Goal: Participate in discussion: Engage in conversation with other users on a specific topic

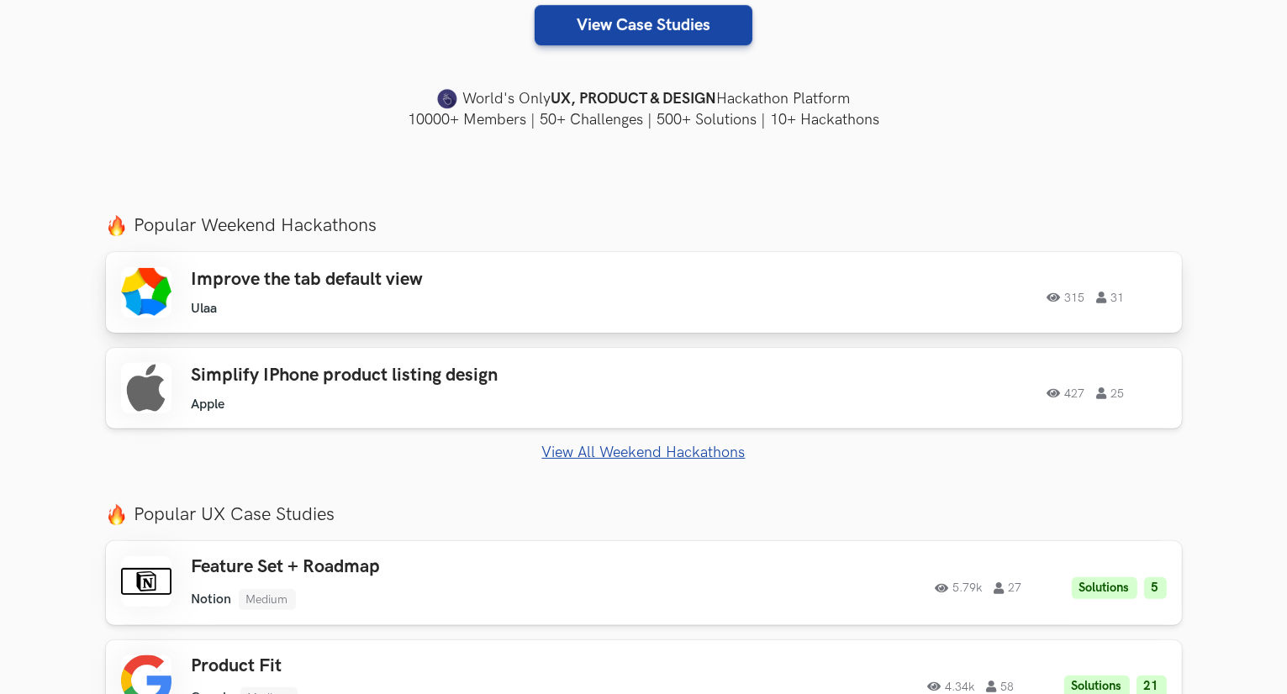
click at [602, 301] on ul "Ulaa" at bounding box center [430, 309] width 477 height 16
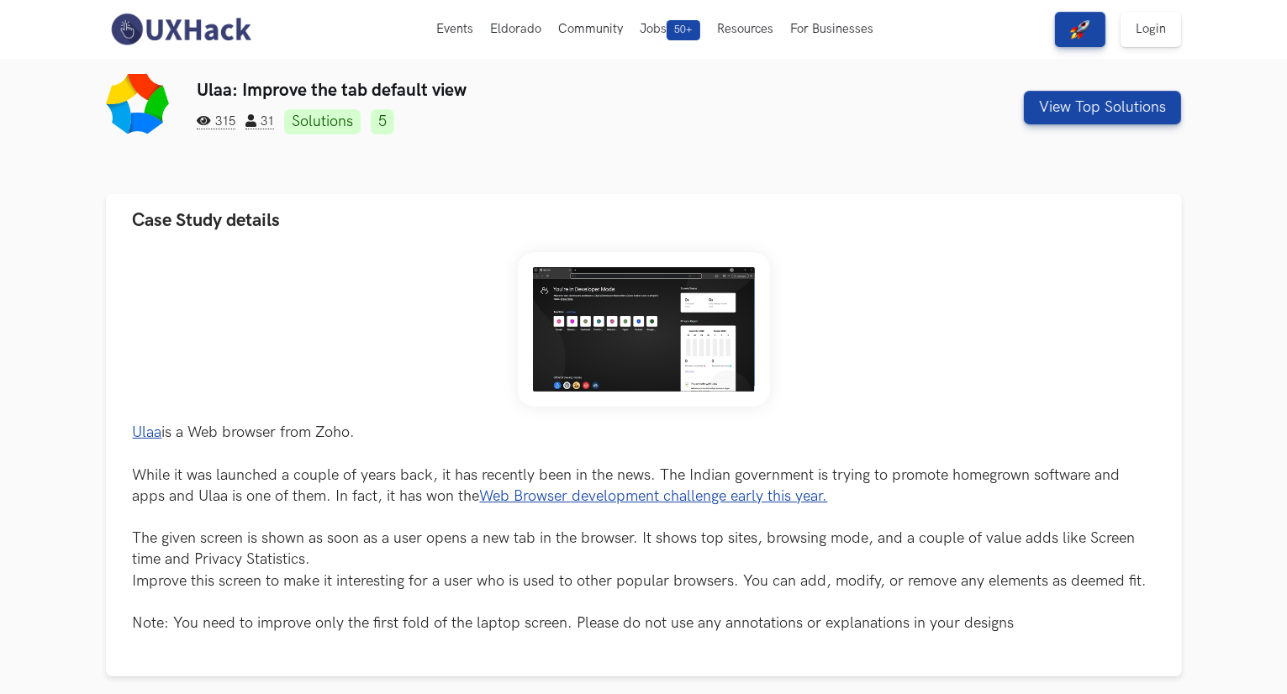
click at [345, 119] on link "Solutions" at bounding box center [322, 121] width 76 height 25
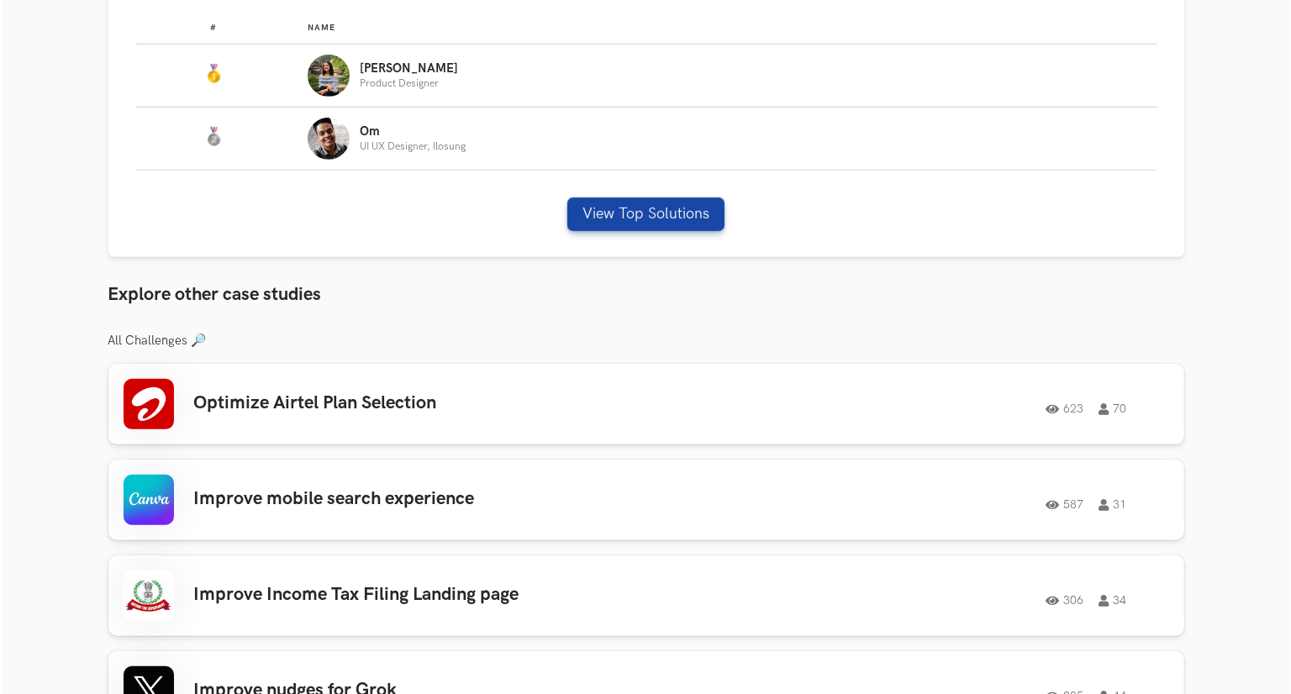
scroll to position [766, 0]
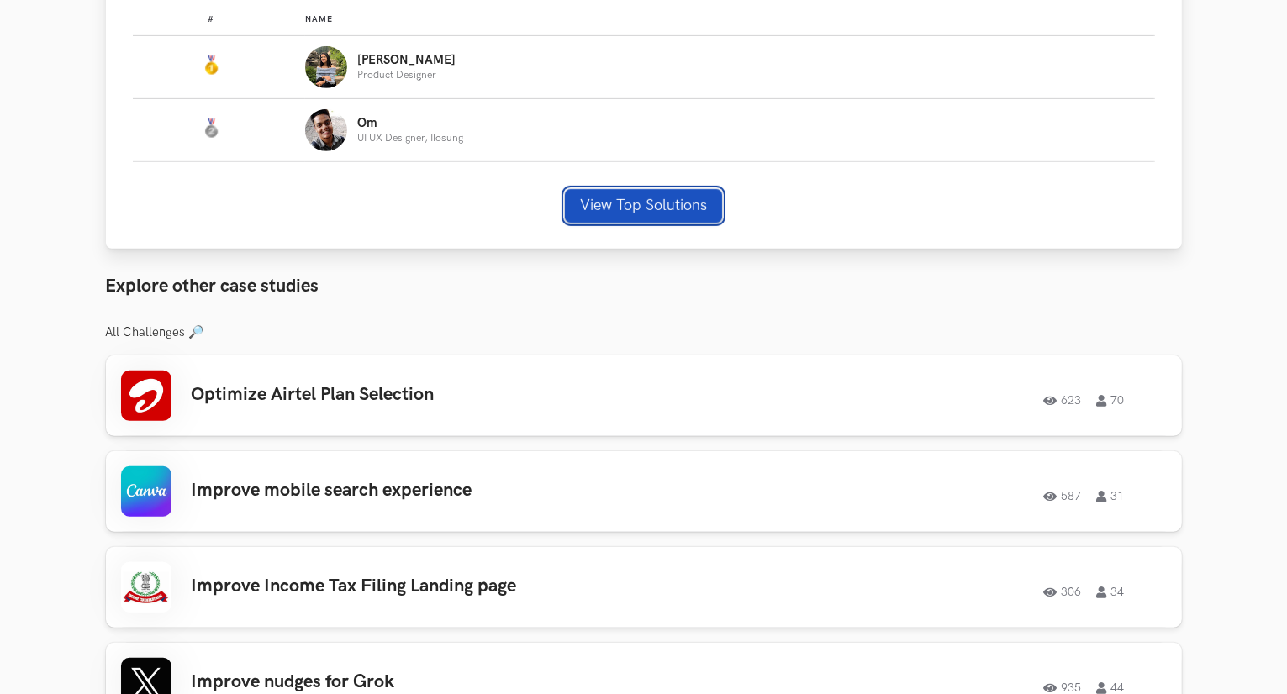
click at [615, 190] on button "View Top Solutions" at bounding box center [643, 206] width 157 height 34
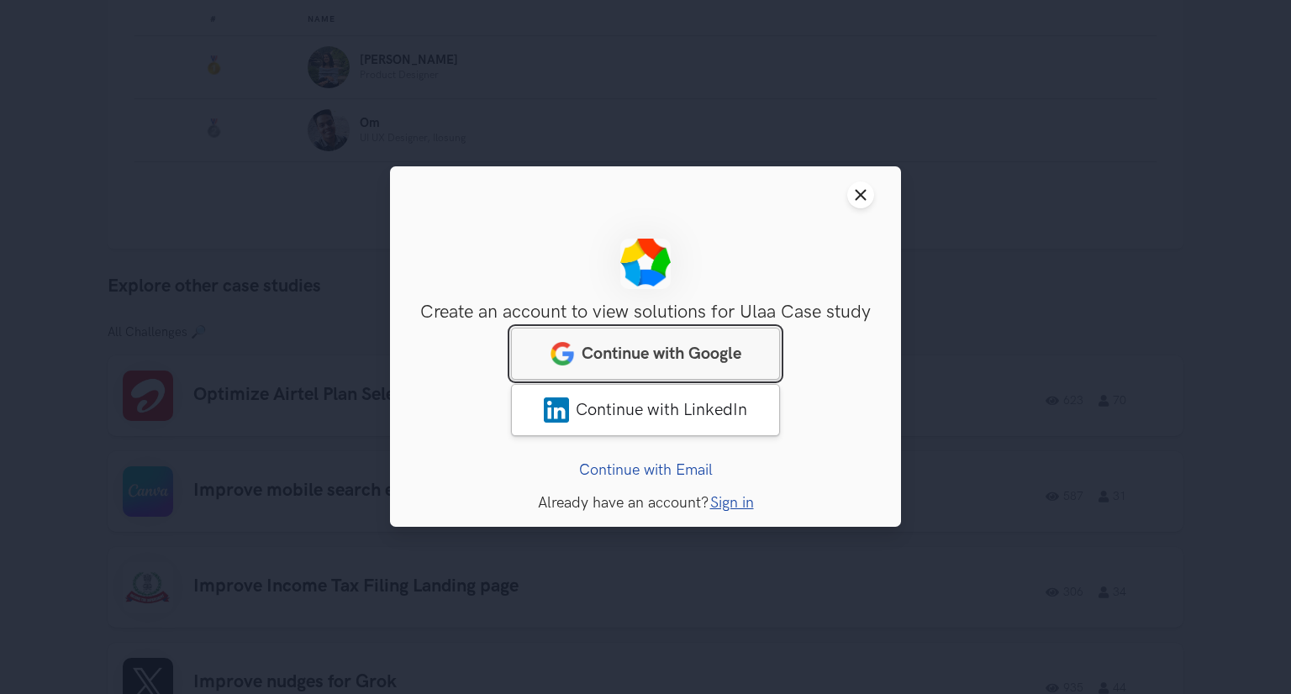
click at [709, 362] on span "Continue with Google" at bounding box center [662, 355] width 160 height 20
